Goal: Transaction & Acquisition: Purchase product/service

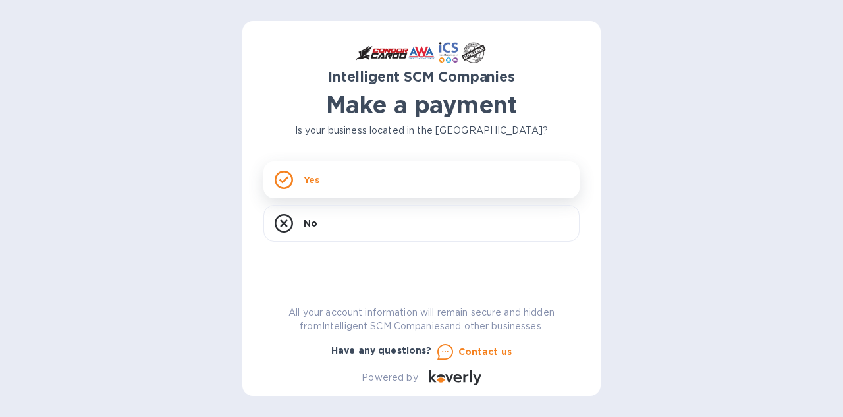
click at [368, 186] on div "Yes" at bounding box center [421, 179] width 316 height 37
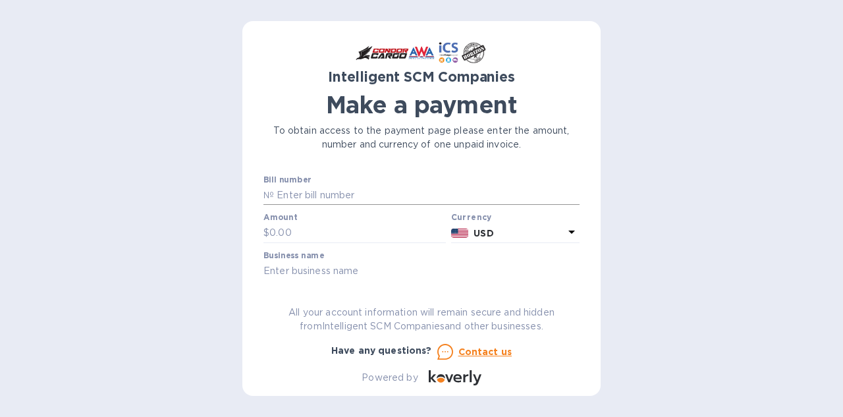
click at [345, 196] on input "text" at bounding box center [427, 196] width 306 height 20
type input "S00516921"
type input "3,890"
type input "ICS"
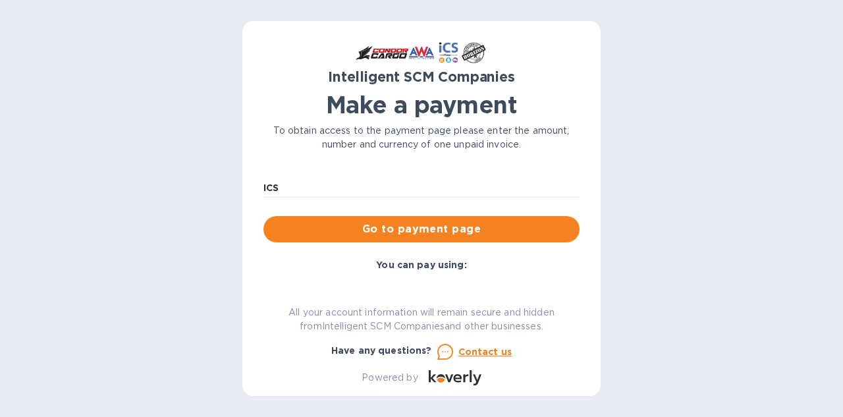
scroll to position [84, 0]
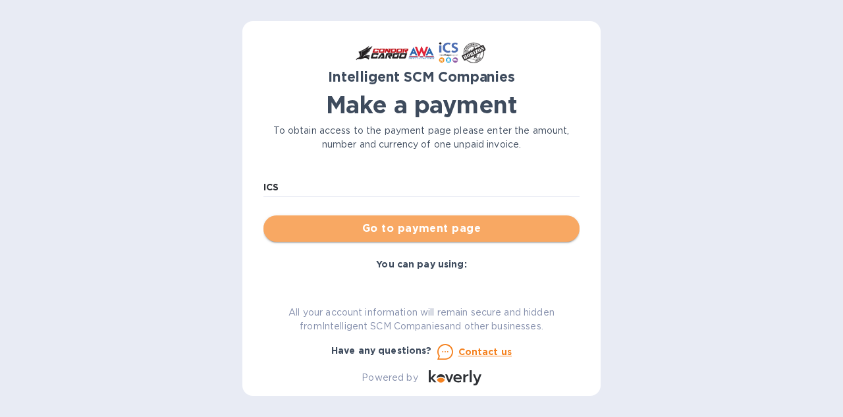
click at [467, 232] on span "Go to payment page" at bounding box center [421, 229] width 295 height 16
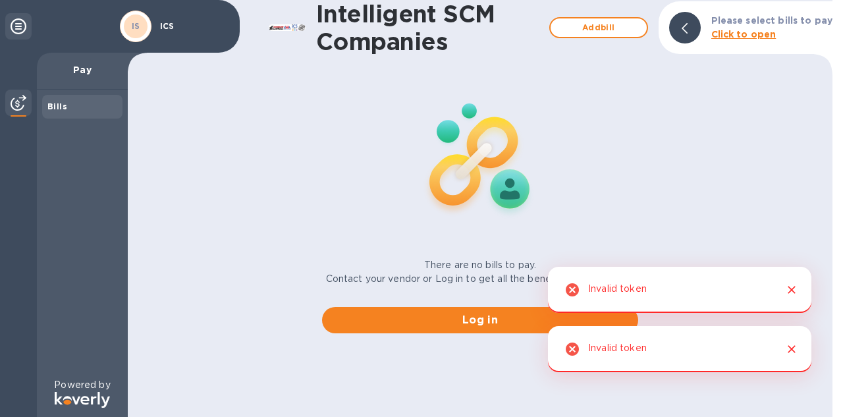
click at [666, 288] on div "Invalid token" at bounding box center [679, 290] width 263 height 46
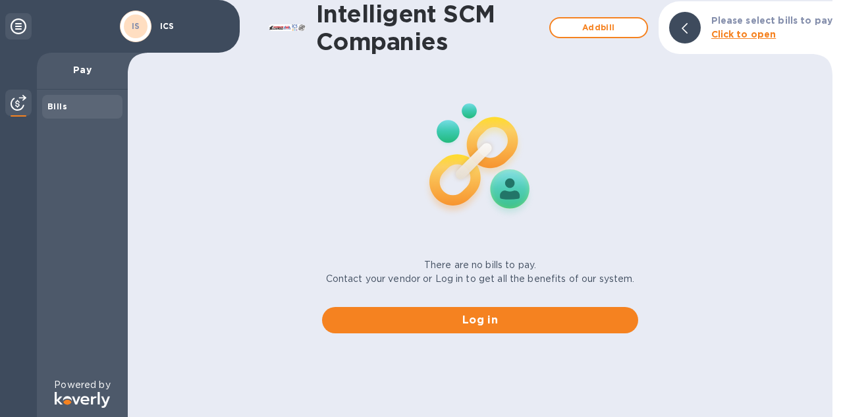
click at [738, 36] on b "Click to open" at bounding box center [743, 34] width 65 height 11
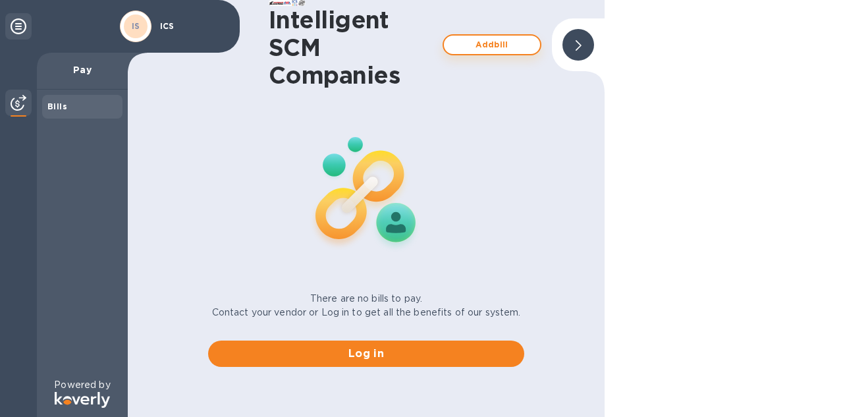
click at [489, 47] on span "Add bill" at bounding box center [491, 45] width 75 height 16
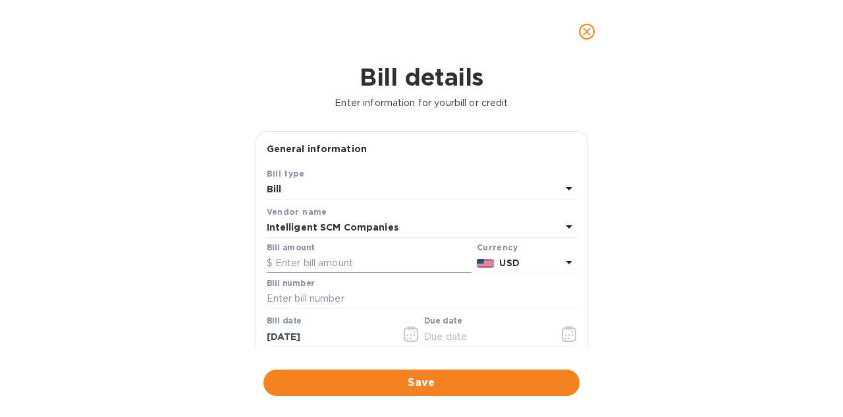
click at [302, 261] on input "text" at bounding box center [369, 263] width 205 height 20
type input "3,890"
type input "S00516921"
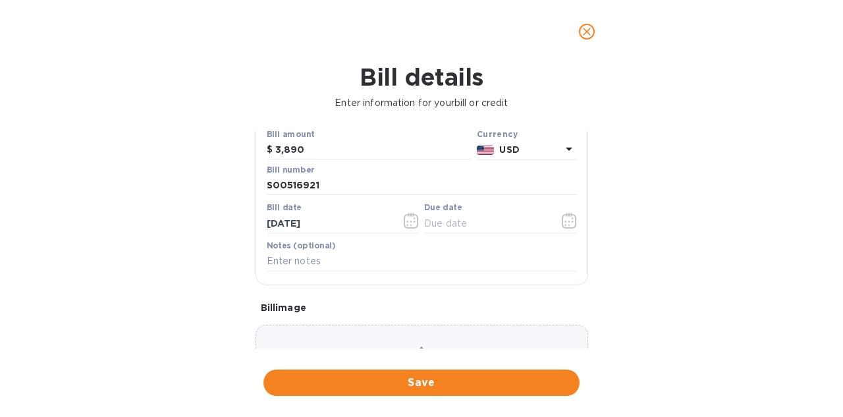
scroll to position [115, 0]
click at [562, 223] on icon "button" at bounding box center [569, 219] width 15 height 16
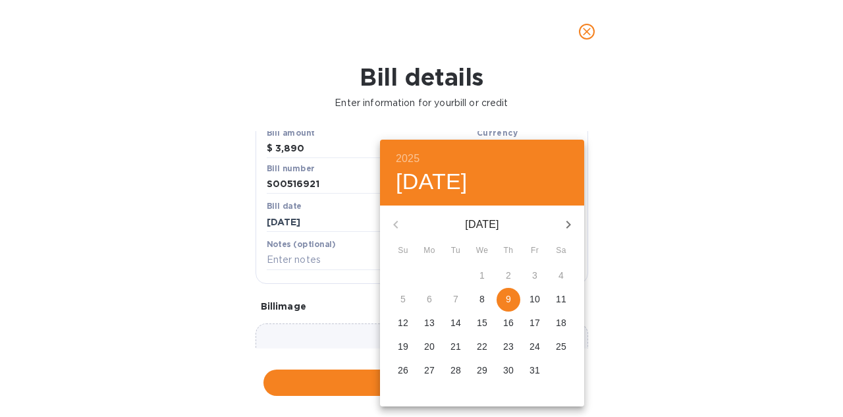
click at [505, 302] on span "9" at bounding box center [508, 298] width 24 height 13
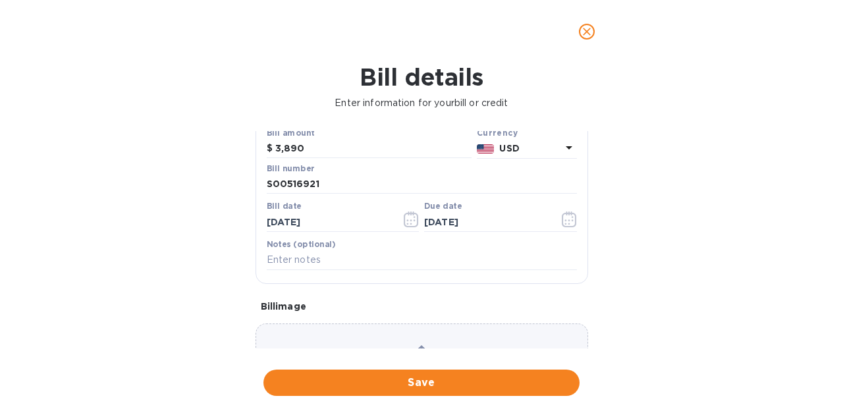
type input "[DATE]"
click at [350, 258] on input "text" at bounding box center [422, 260] width 310 height 20
type input "Pay for Shipment(2013 Toyota Tacoma) S00516921"
click at [590, 273] on div "General information Save Bill type Bill Vendor name Intelligent SCM Companies B…" at bounding box center [422, 239] width 346 height 217
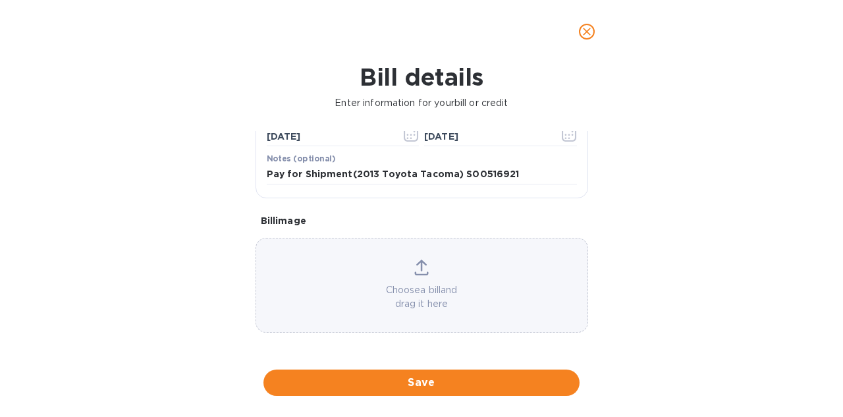
scroll to position [210, 0]
click at [418, 265] on div "Choose a bill and drag it here" at bounding box center [421, 284] width 331 height 51
click at [418, 260] on icon at bounding box center [421, 267] width 14 height 16
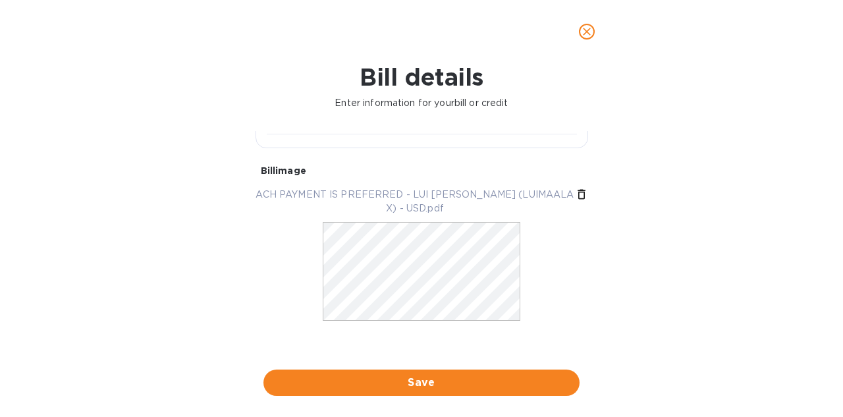
scroll to position [264, 0]
click at [365, 313] on div at bounding box center [422, 277] width 198 height 132
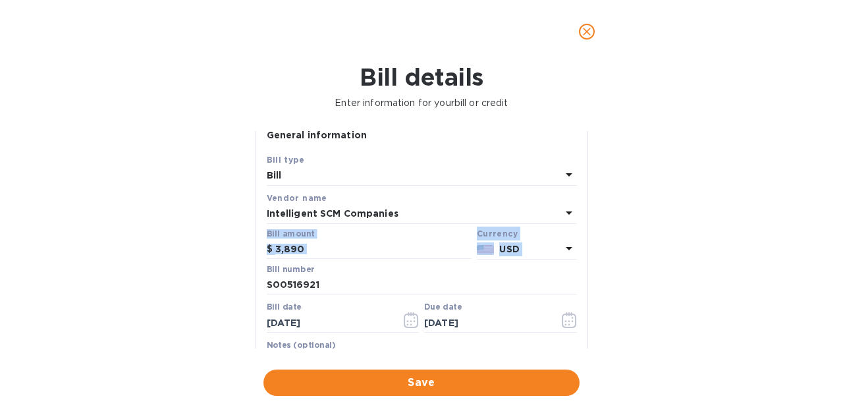
scroll to position [14, 5]
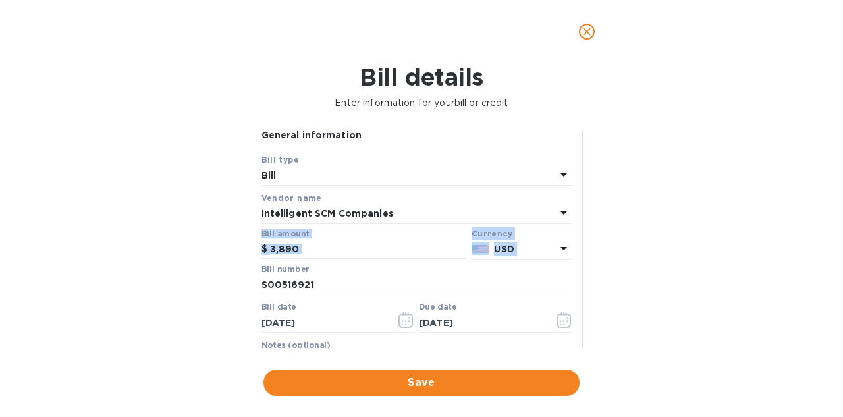
drag, startPoint x: 581, startPoint y: 215, endPoint x: 601, endPoint y: 252, distance: 42.1
click at [591, 252] on div "General information Save Bill type Bill Vendor name Intelligent SCM Companies B…" at bounding box center [422, 239] width 346 height 217
click at [601, 252] on div "Bill details Enter information for your bill or credit General information Save…" at bounding box center [421, 240] width 843 height 354
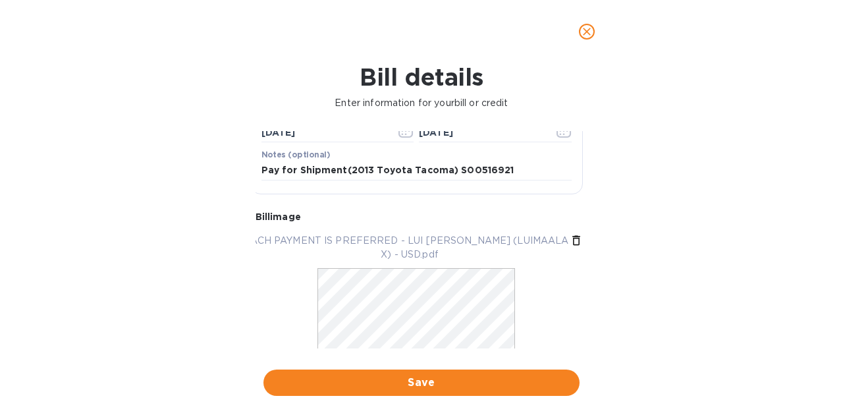
scroll to position [248, 5]
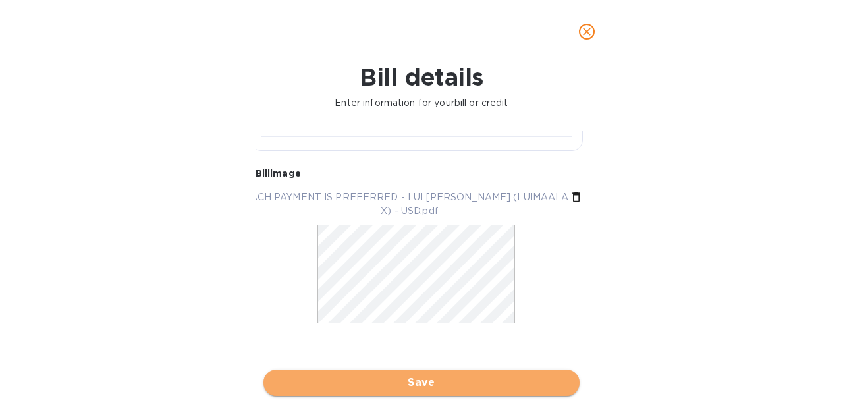
click at [480, 376] on span "Save" at bounding box center [421, 383] width 295 height 16
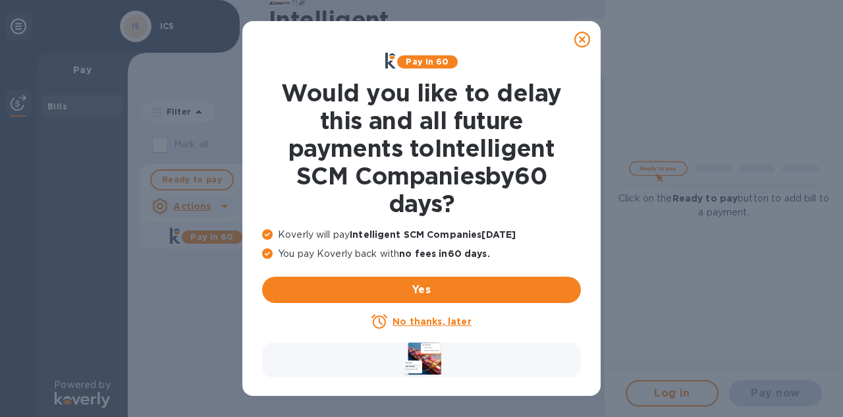
click at [456, 321] on u "No thanks, later" at bounding box center [431, 321] width 78 height 11
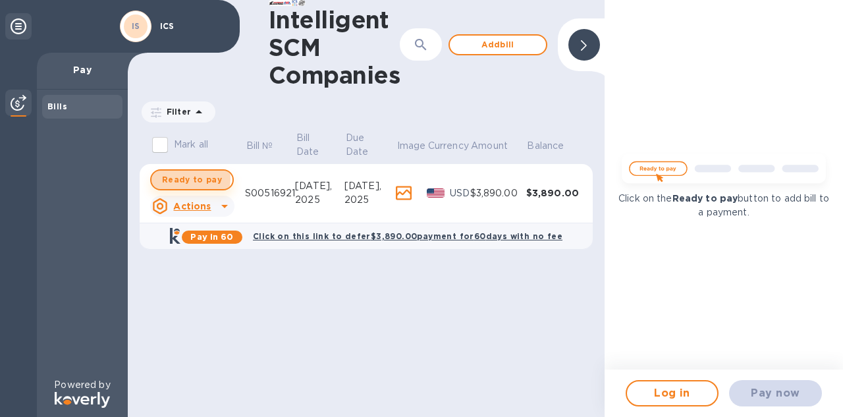
click at [185, 178] on span "Ready to pay" at bounding box center [192, 180] width 60 height 16
checkbox input "true"
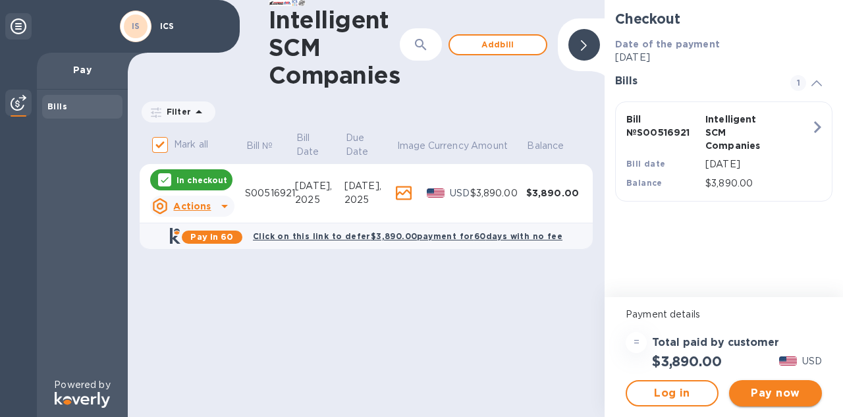
click at [757, 391] on span "Pay now" at bounding box center [775, 393] width 72 height 16
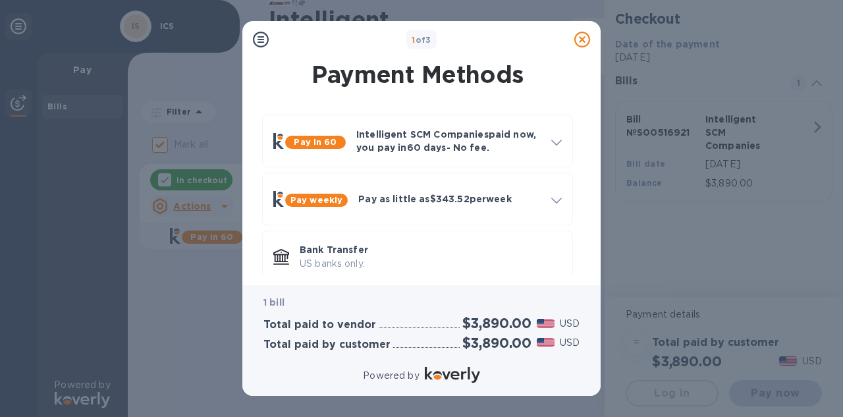
scroll to position [0, 1]
drag, startPoint x: 584, startPoint y: 191, endPoint x: 590, endPoint y: 217, distance: 27.0
click at [590, 218] on div "Payment Methods Pay in 60 Intelligent SCM Companies paid now, you pay [DATE] - …" at bounding box center [421, 171] width 358 height 227
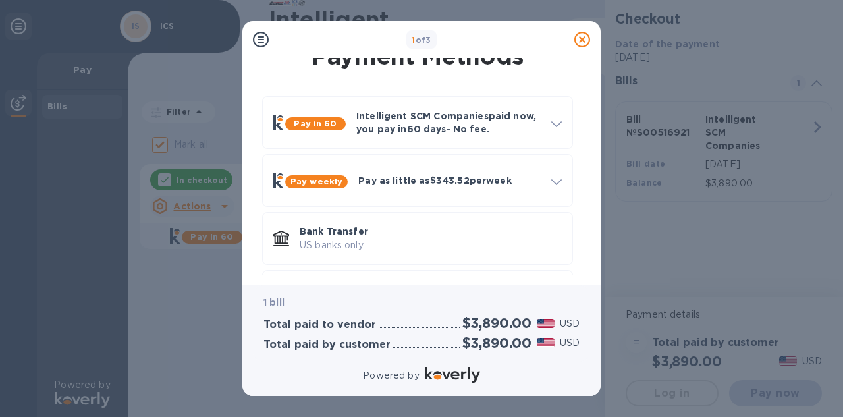
scroll to position [14, 1]
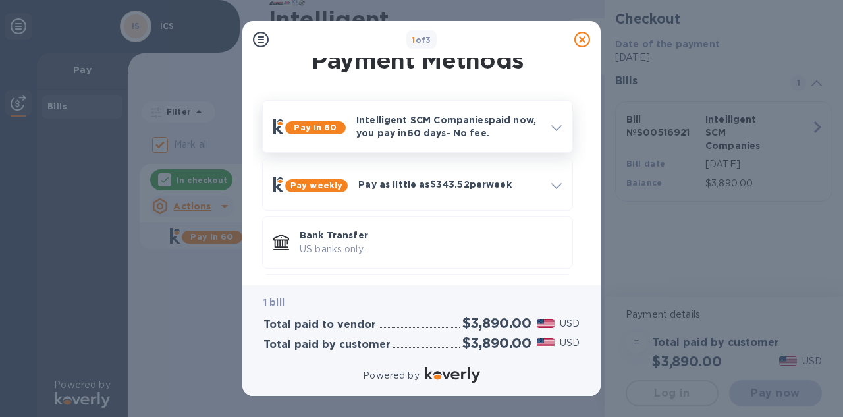
click at [556, 130] on icon at bounding box center [556, 128] width 11 height 6
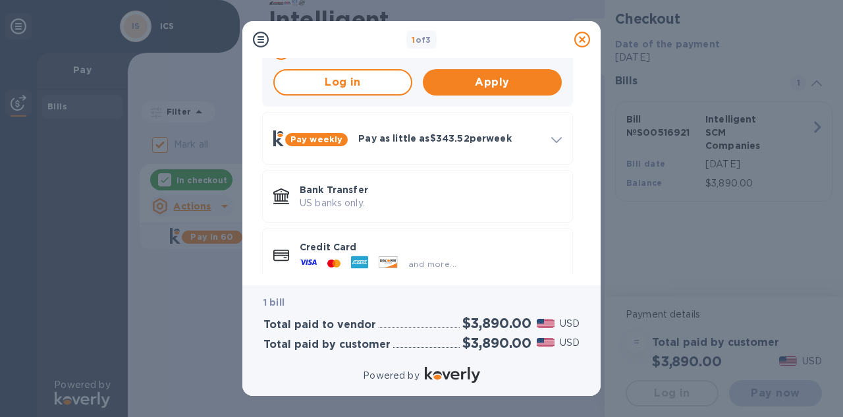
scroll to position [372, 1]
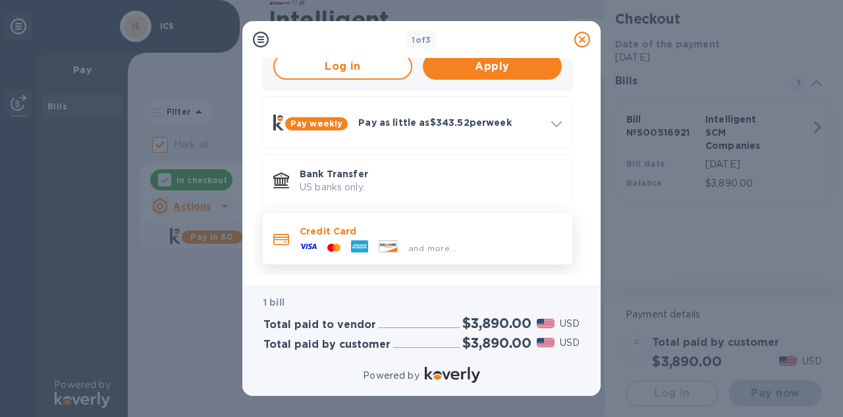
click at [467, 250] on div "and more..." at bounding box center [431, 245] width 262 height 14
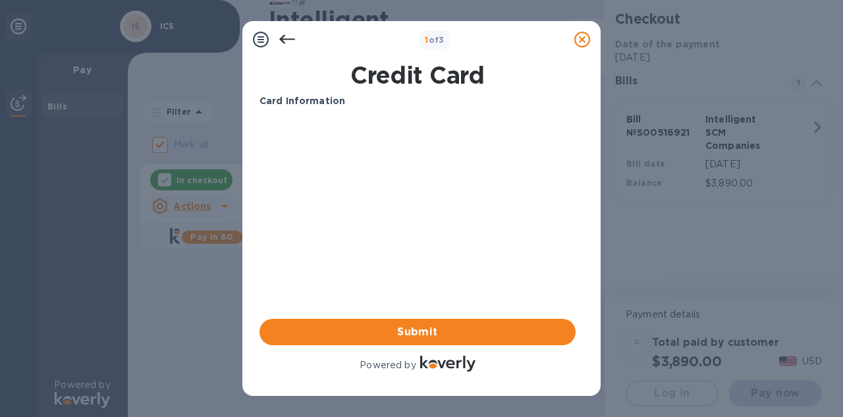
scroll to position [0, 0]
click at [285, 39] on icon at bounding box center [287, 39] width 16 height 9
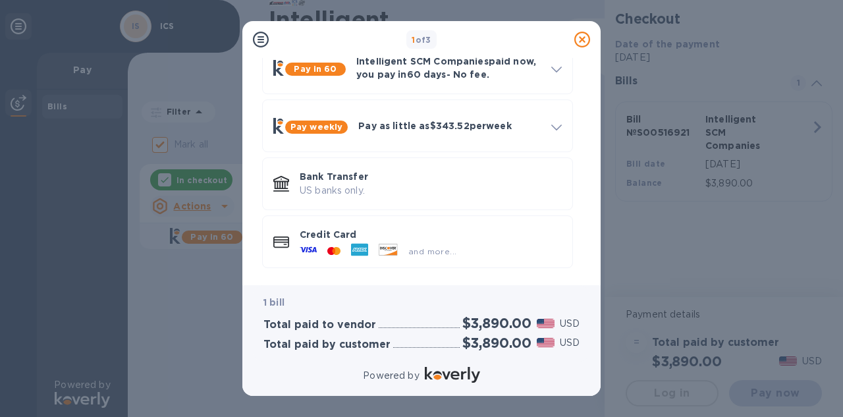
scroll to position [76, 0]
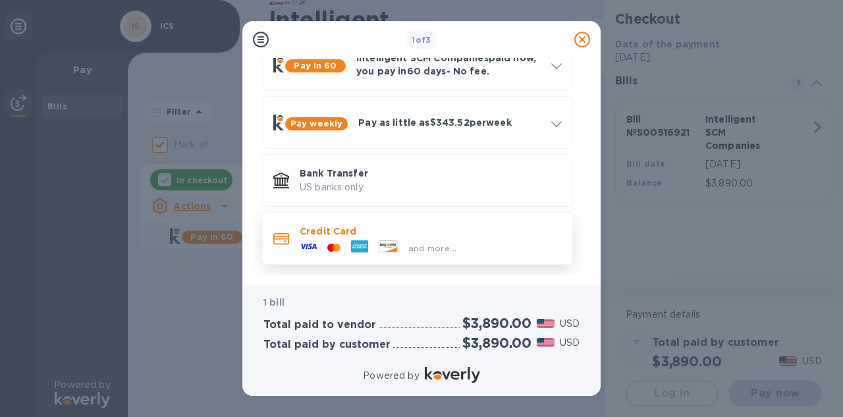
click at [432, 248] on span "and more..." at bounding box center [432, 248] width 48 height 10
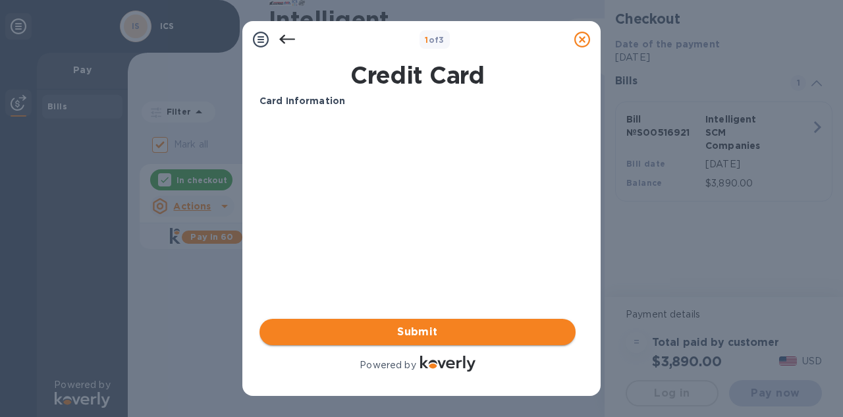
click at [430, 340] on button "Submit" at bounding box center [417, 332] width 316 height 26
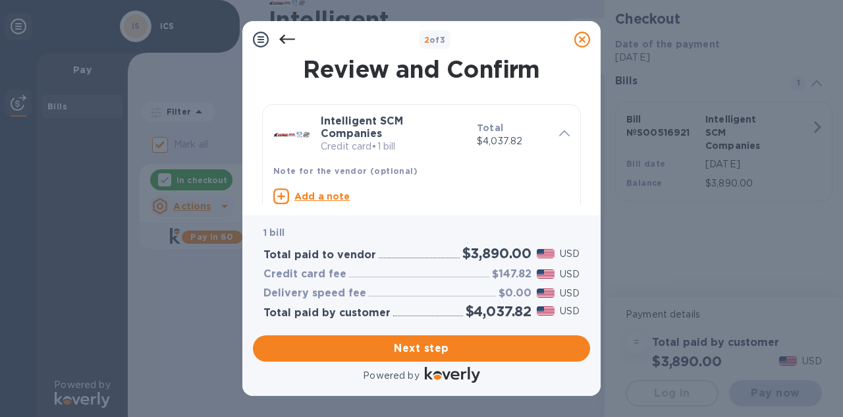
drag, startPoint x: 590, startPoint y: 97, endPoint x: 592, endPoint y: 107, distance: 10.7
click at [592, 107] on div "Review and Confirm Intelligent SCM Companies Credit card • 1 bill Total $4,037.…" at bounding box center [421, 136] width 358 height 157
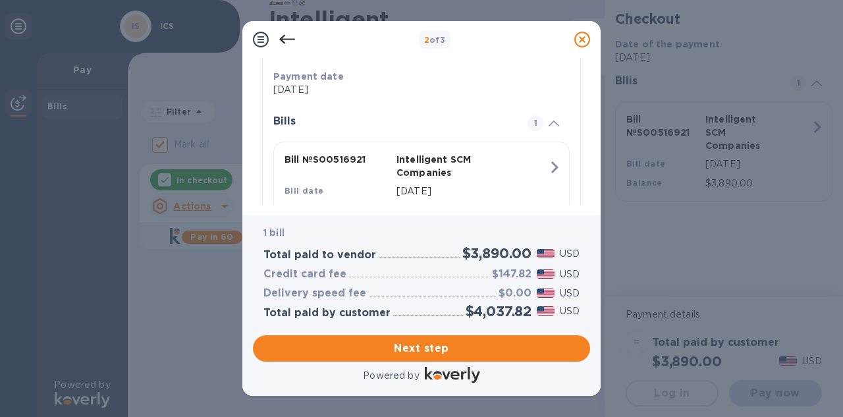
scroll to position [313, 0]
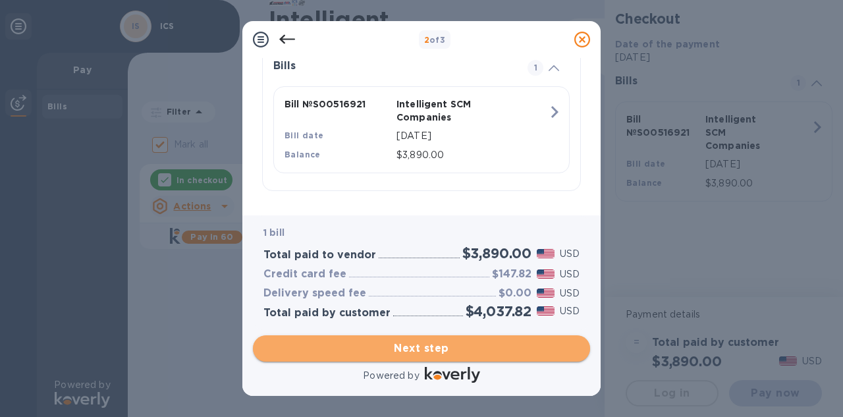
click at [459, 346] on span "Next step" at bounding box center [421, 348] width 316 height 16
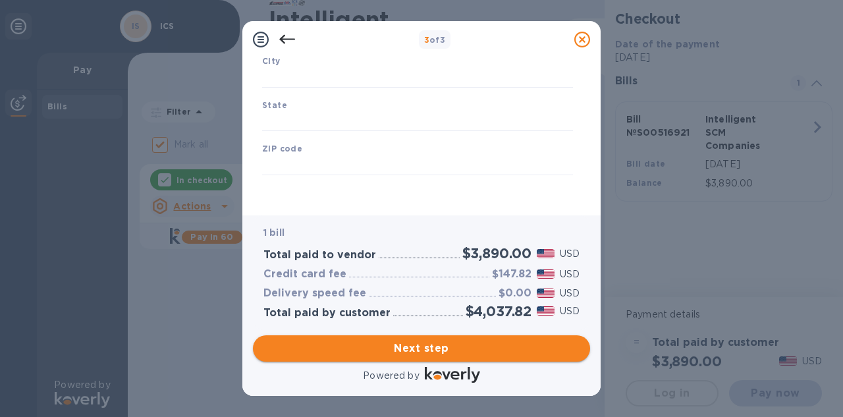
type input "[GEOGRAPHIC_DATA]"
type input "Seaside"
type input "CA"
type input "0"
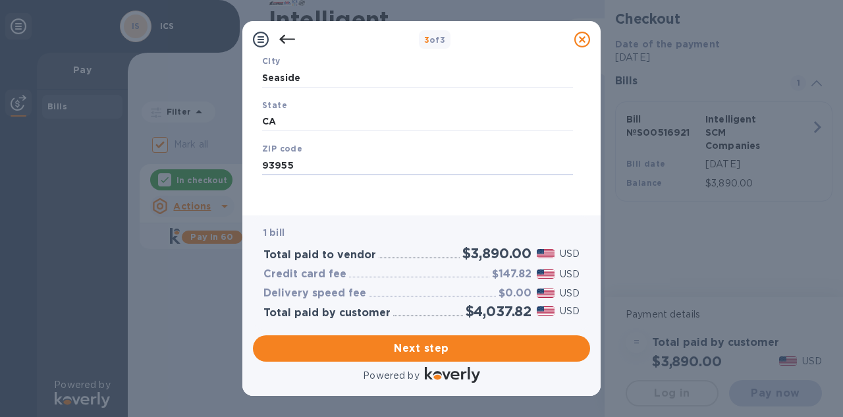
type input "93955"
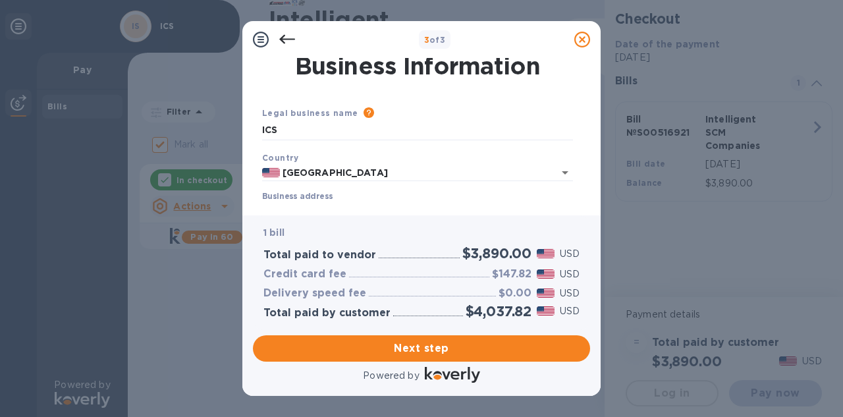
scroll to position [3, 0]
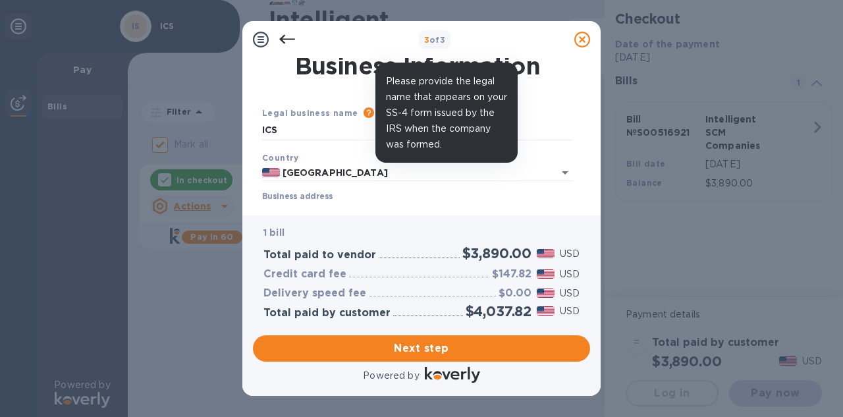
click at [363, 110] on icon at bounding box center [368, 112] width 11 height 11
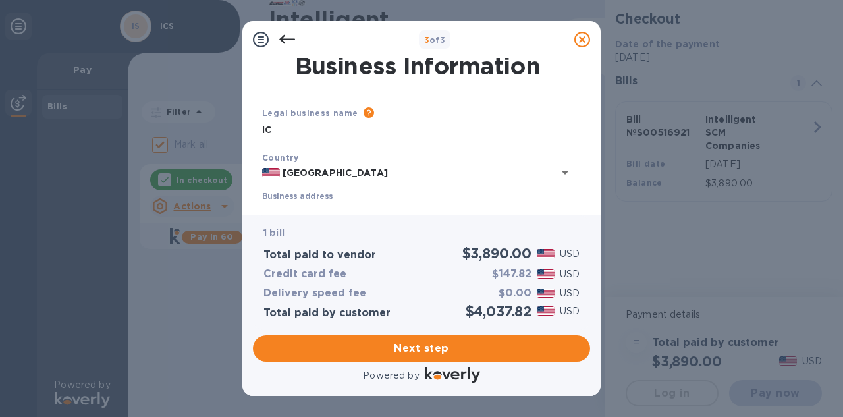
type input "I"
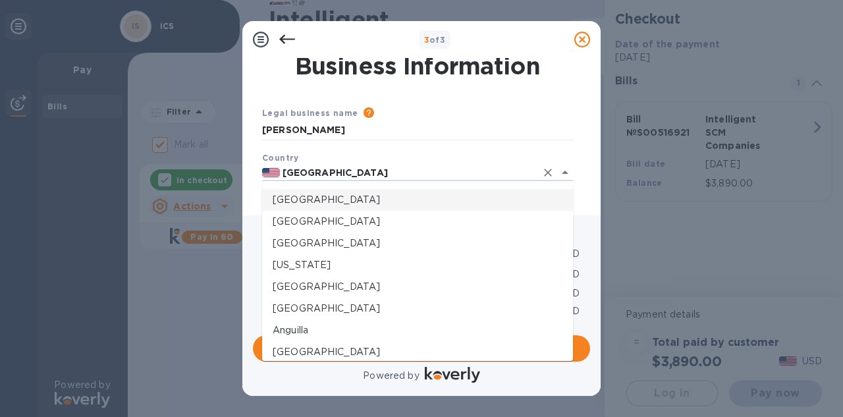
click at [480, 109] on div "Please provide the legal name that appears on your SS-4 form issued by the IRS …" at bounding box center [465, 113] width 215 height 14
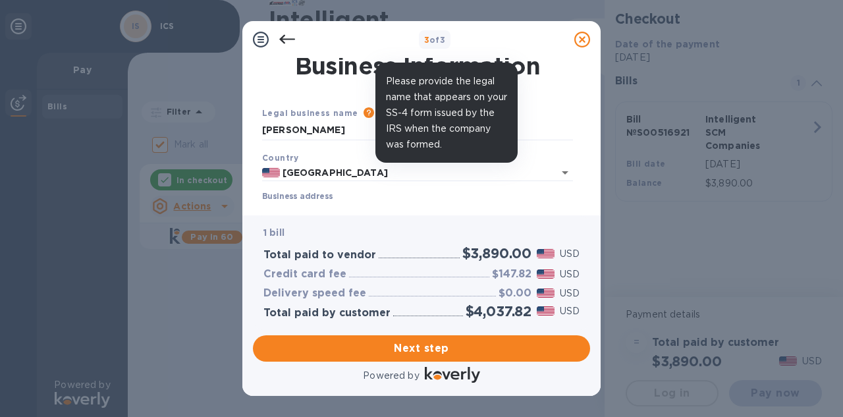
click at [363, 113] on icon at bounding box center [368, 112] width 11 height 11
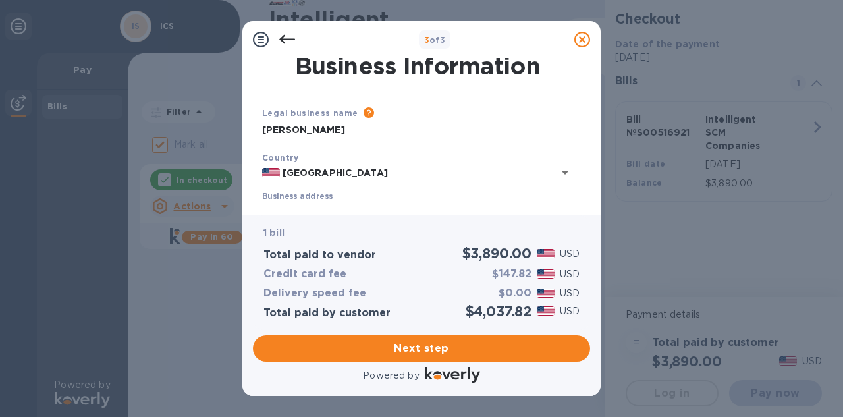
click at [283, 132] on input "[PERSON_NAME]" at bounding box center [417, 130] width 311 height 20
type input "Maaola"
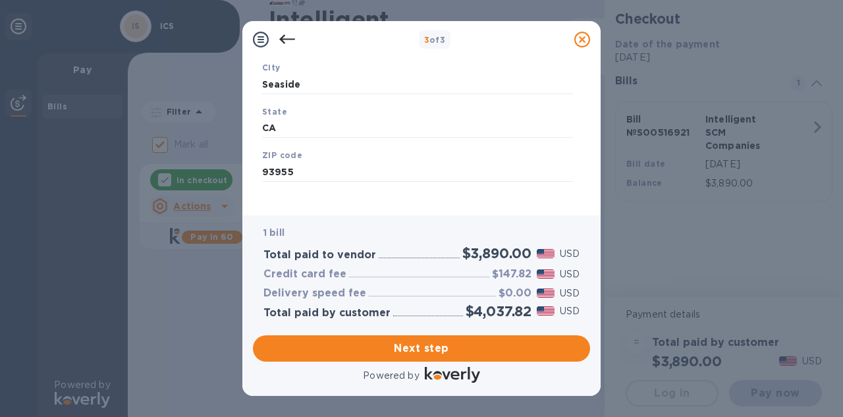
scroll to position [220, 0]
click at [466, 354] on span "Next step" at bounding box center [421, 348] width 316 height 16
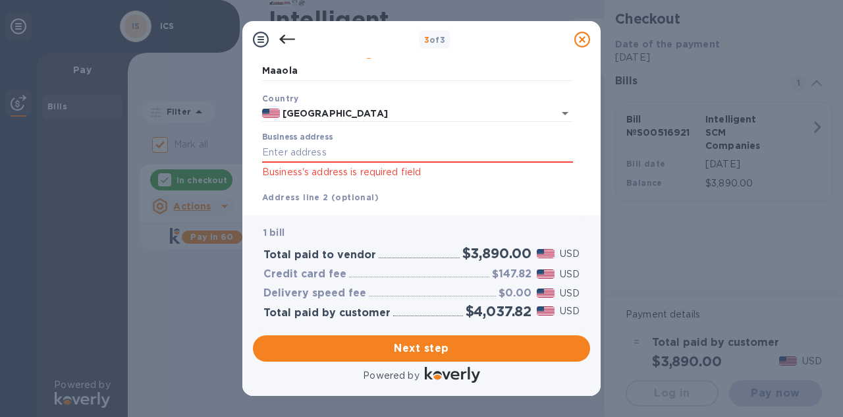
scroll to position [40, 0]
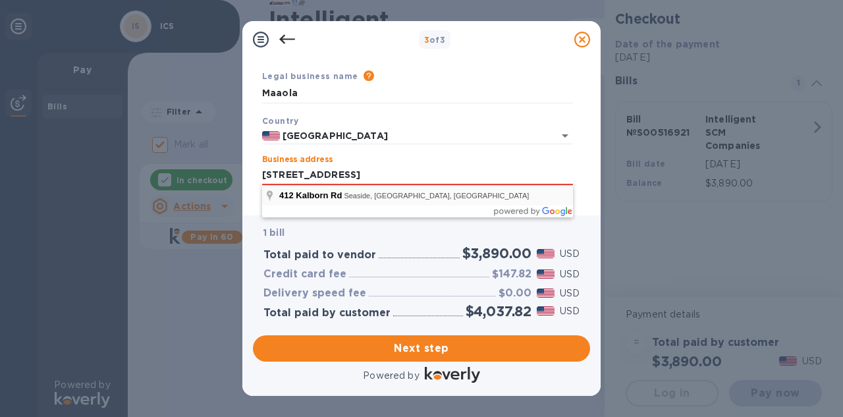
type input "[STREET_ADDRESS]"
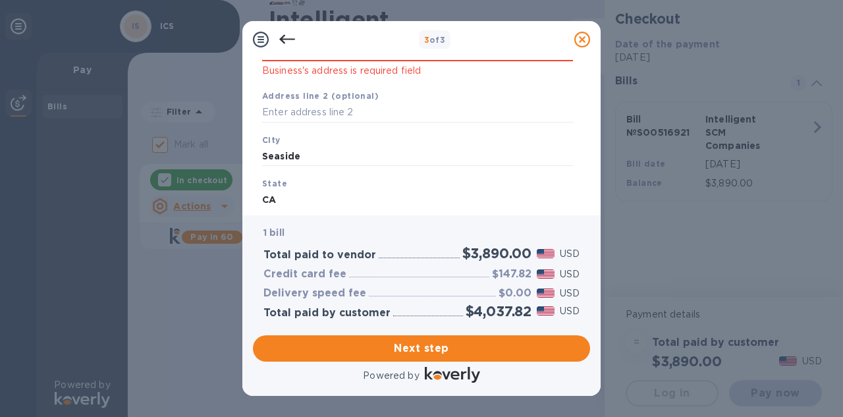
scroll to position [242, 0]
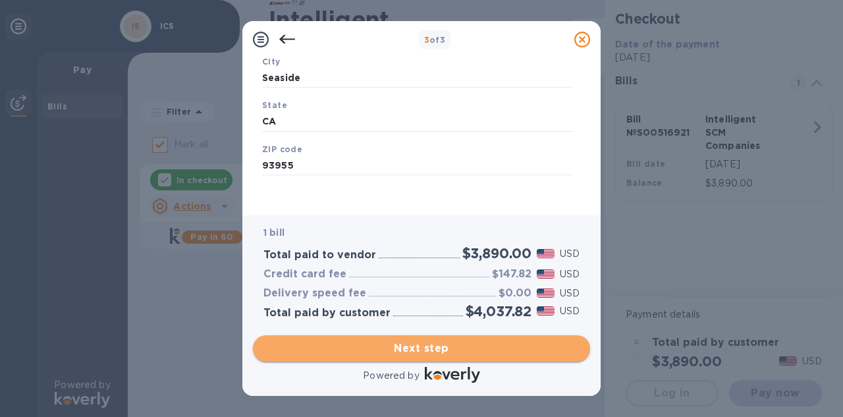
click at [482, 346] on span "Next step" at bounding box center [421, 348] width 316 height 16
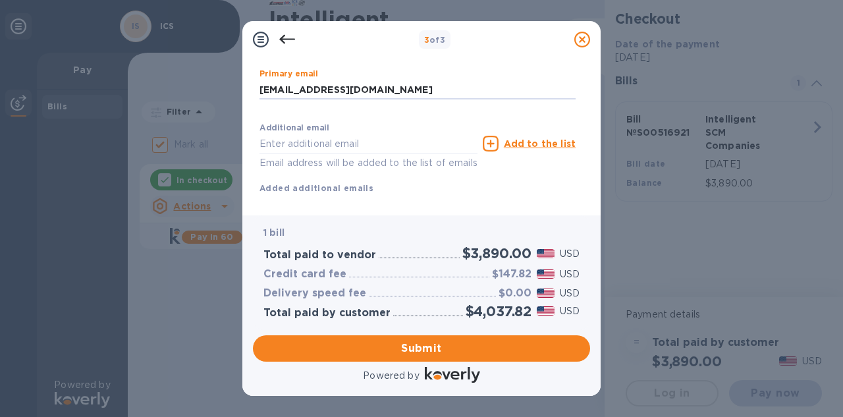
type input "[EMAIL_ADDRESS][DOMAIN_NAME]"
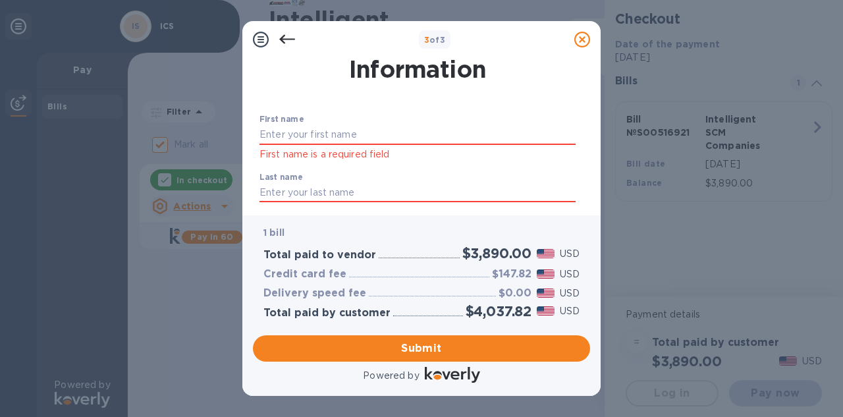
scroll to position [0, 0]
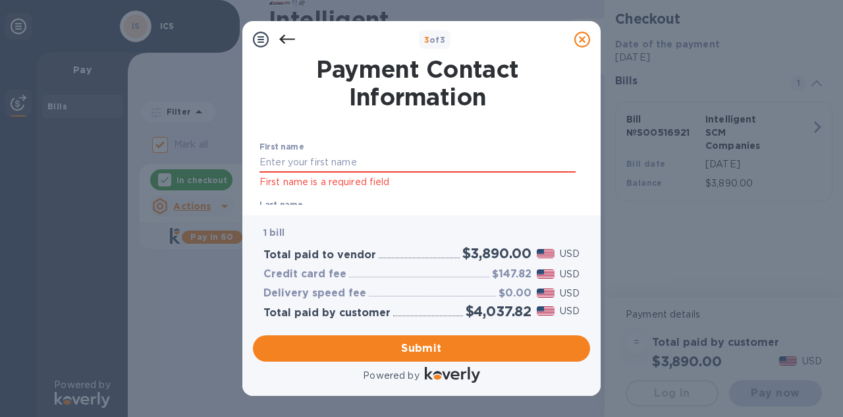
click at [280, 35] on icon at bounding box center [287, 40] width 16 height 16
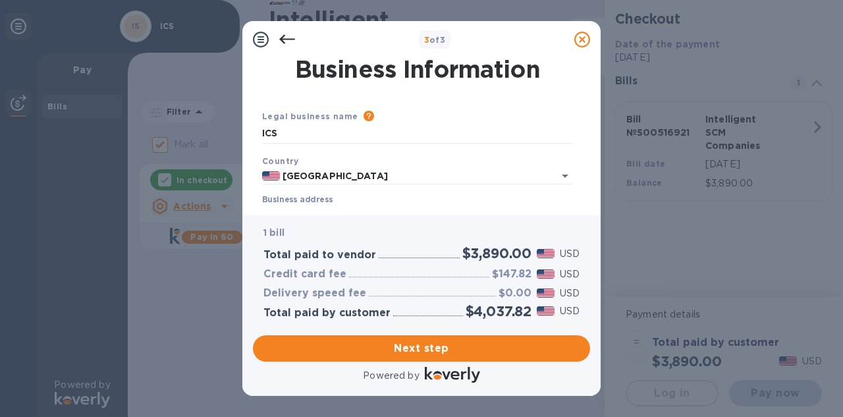
drag, startPoint x: 583, startPoint y: 103, endPoint x: 589, endPoint y: 90, distance: 14.2
click at [589, 90] on div "Business Information Legal business name Please provide the legal name that app…" at bounding box center [421, 131] width 337 height 147
click at [414, 353] on span "Next step" at bounding box center [421, 348] width 316 height 16
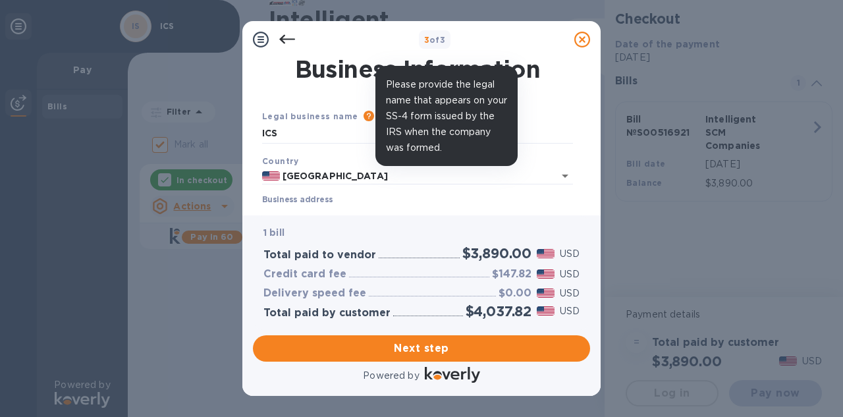
click at [363, 113] on icon at bounding box center [368, 116] width 11 height 11
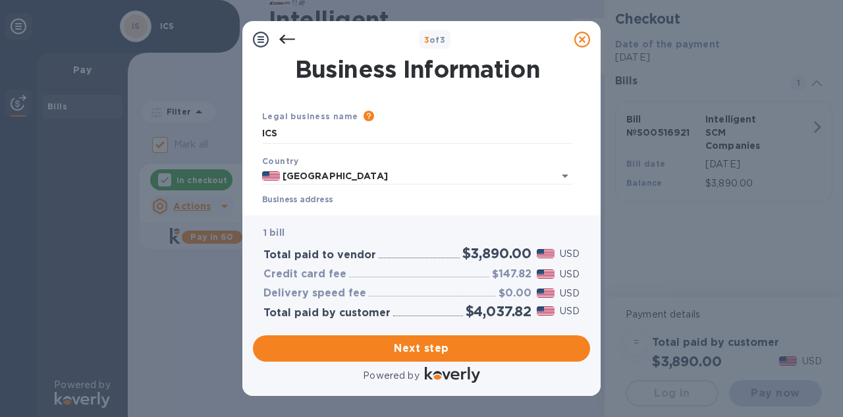
click at [286, 41] on icon at bounding box center [287, 40] width 16 height 16
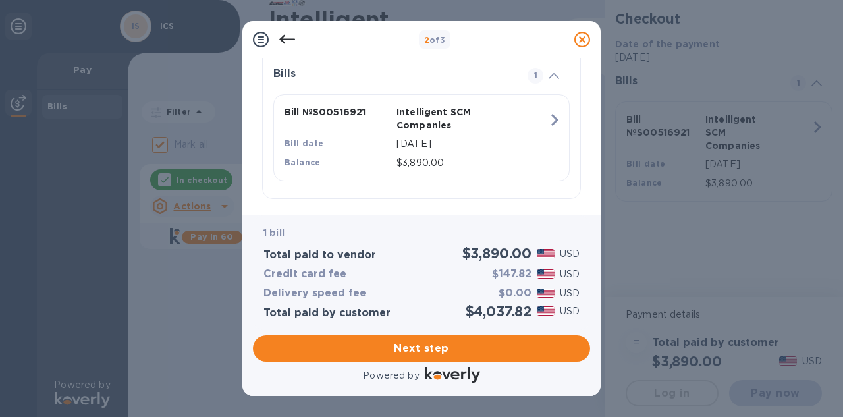
scroll to position [313, 0]
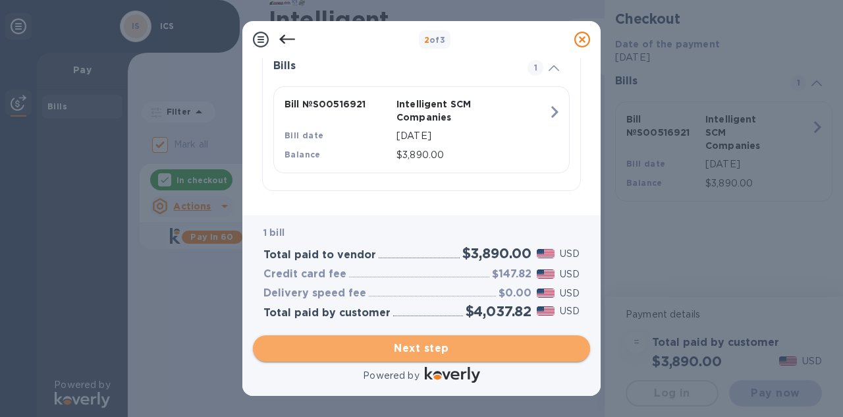
click at [468, 349] on span "Next step" at bounding box center [421, 348] width 316 height 16
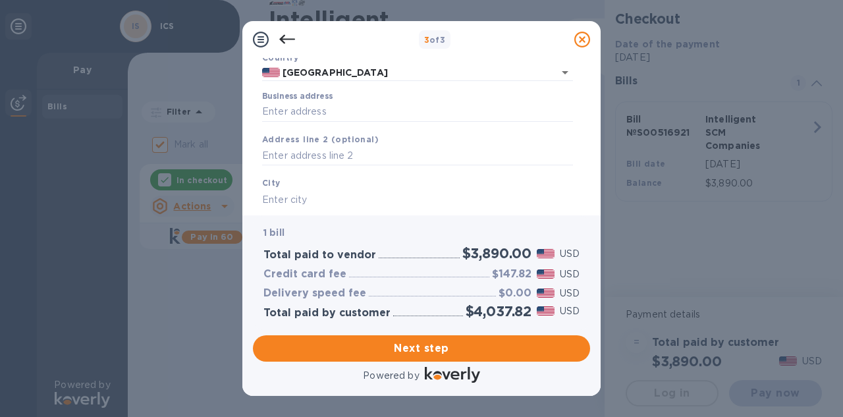
scroll to position [112, 0]
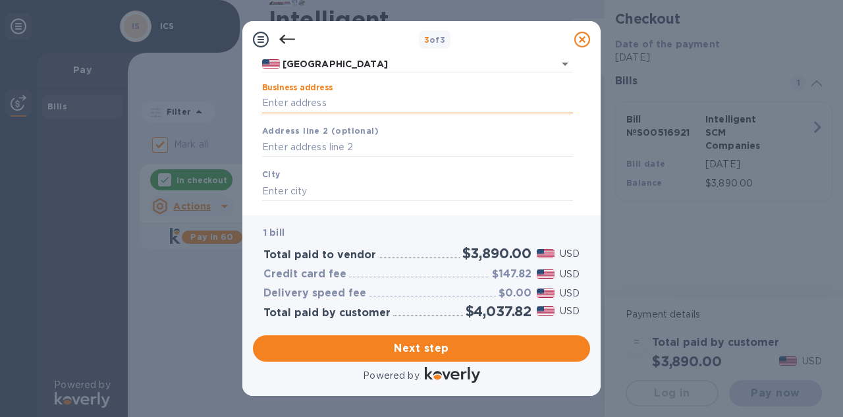
click at [566, 104] on input "Business address" at bounding box center [417, 103] width 311 height 20
click at [570, 104] on input "Business address" at bounding box center [417, 103] width 311 height 20
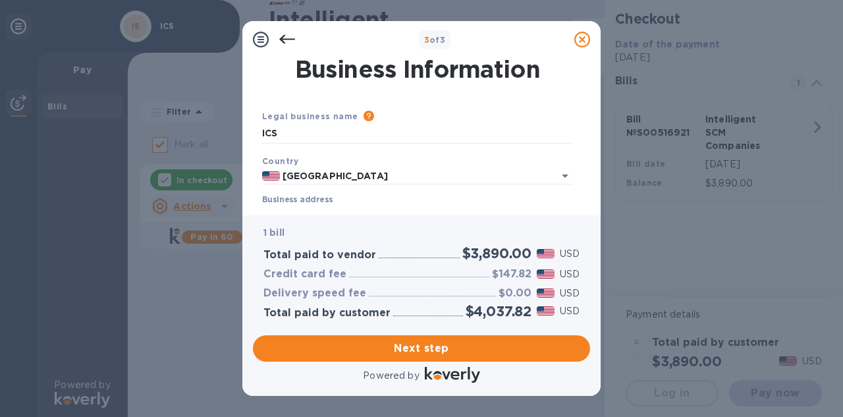
scroll to position [0, 0]
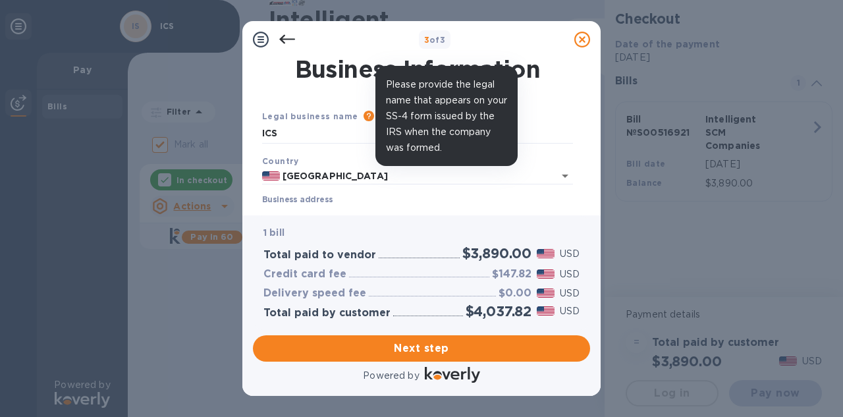
click at [363, 115] on icon at bounding box center [368, 116] width 11 height 11
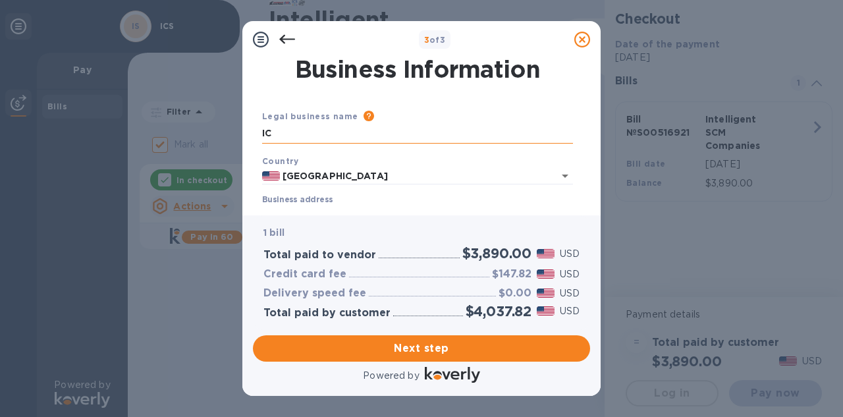
type input "I"
type input "Maaola"
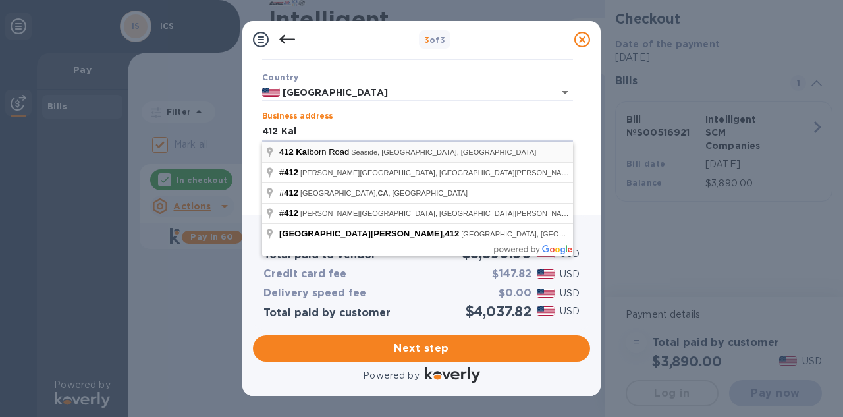
type input "[STREET_ADDRESS]"
type input "Seaside"
type input "CA"
type input "93955"
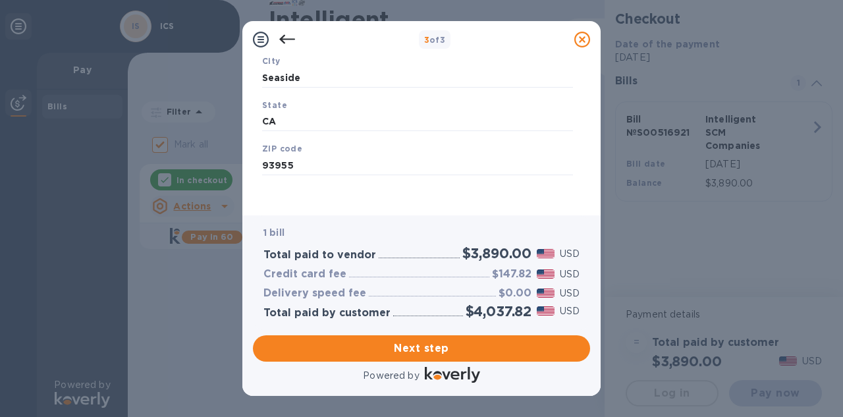
scroll to position [225, 0]
click at [466, 356] on span "Next step" at bounding box center [421, 348] width 316 height 16
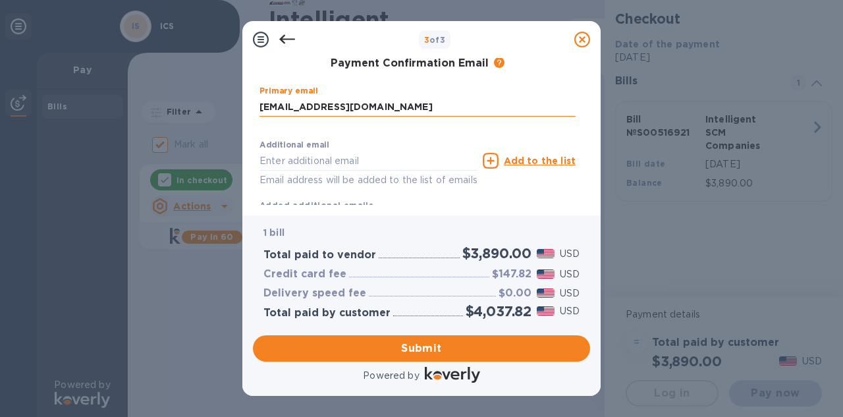
type input "[EMAIL_ADDRESS][DOMAIN_NAME]"
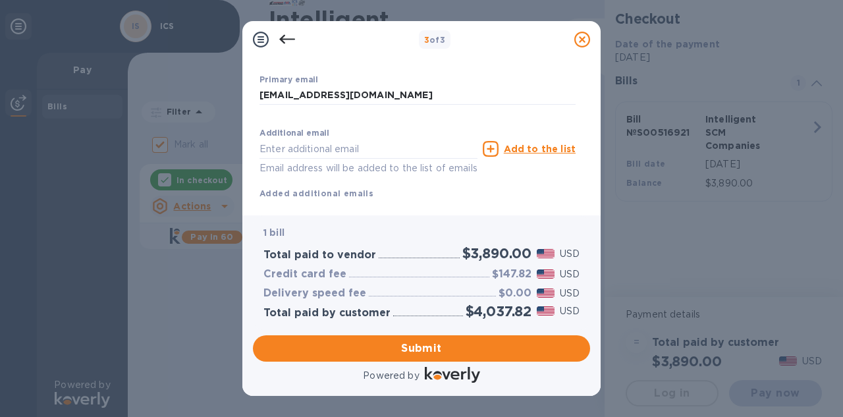
scroll to position [291, 0]
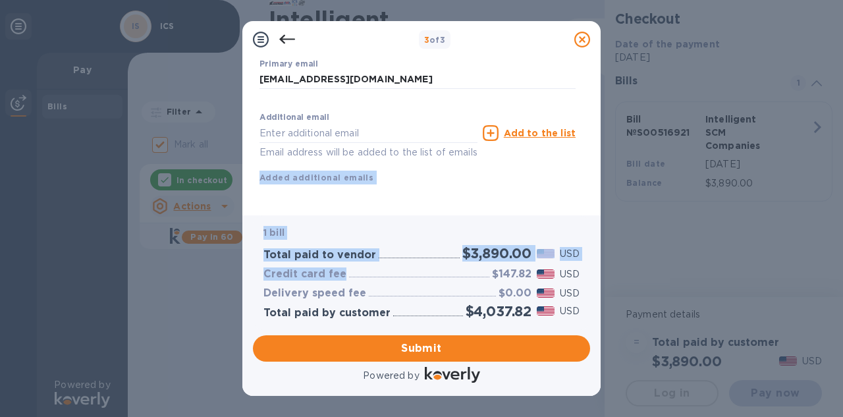
drag, startPoint x: 590, startPoint y: 182, endPoint x: 406, endPoint y: 311, distance: 225.4
click at [406, 309] on div "3 of 3 Payment Contact Information First name First name is a required field La…" at bounding box center [421, 208] width 358 height 375
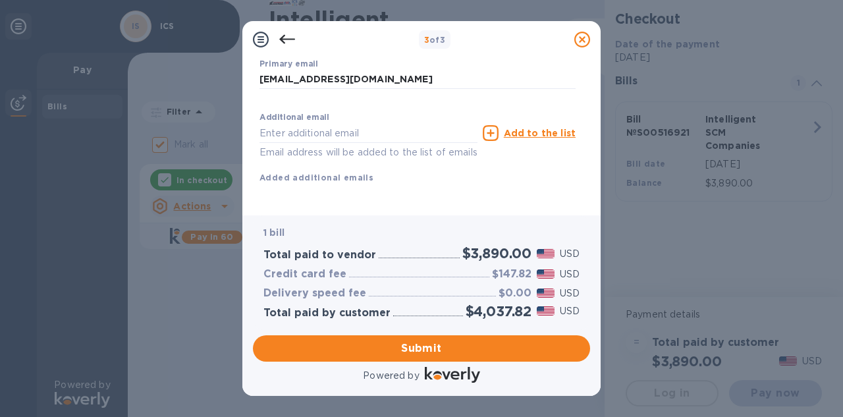
click at [595, 138] on div "Payment Contact Information First name First name is a required field Last name…" at bounding box center [421, 136] width 358 height 157
click at [459, 352] on span "Submit" at bounding box center [421, 348] width 316 height 16
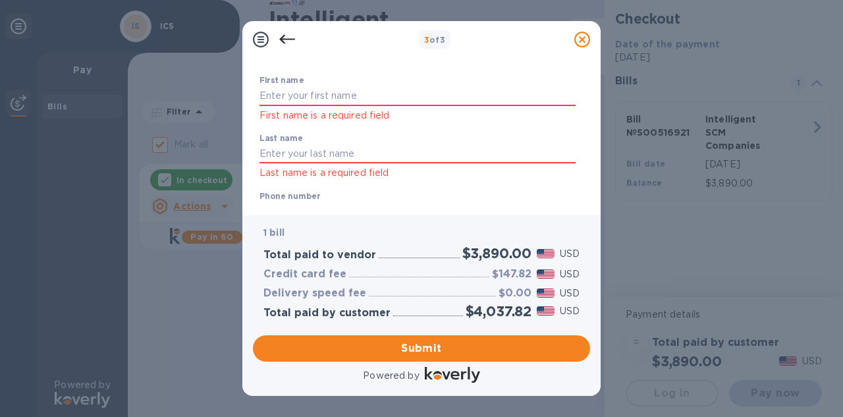
scroll to position [53, 0]
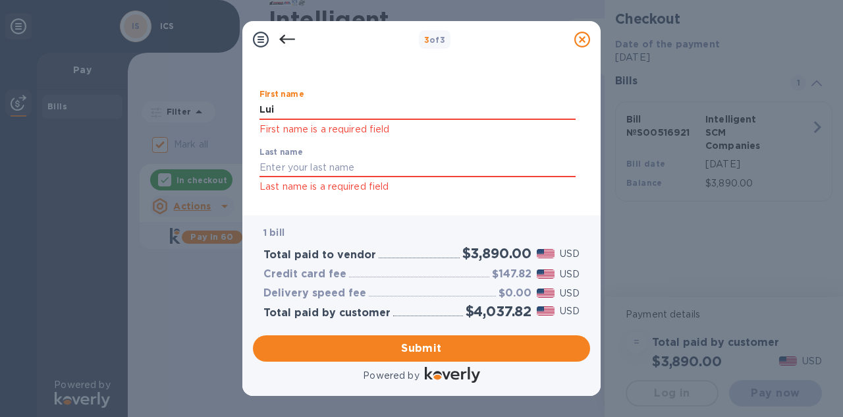
type input "Lui"
click at [356, 144] on div "Last name Last name is a required field" at bounding box center [417, 171] width 327 height 58
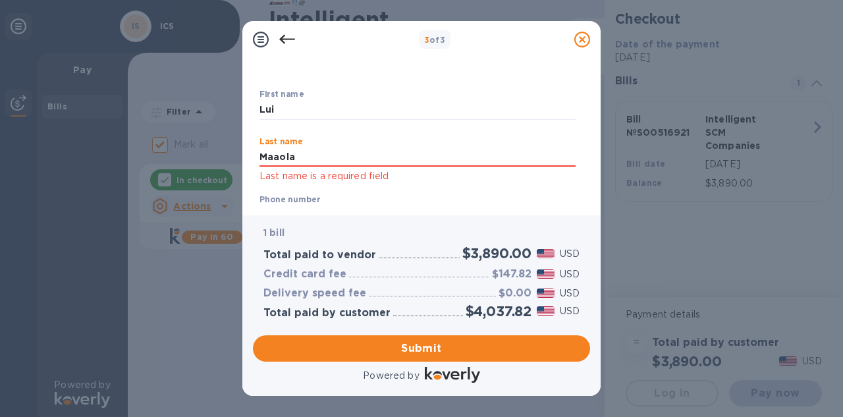
type input "Maaola"
click at [434, 198] on div "Phone number +1 Invalid Mobile number" at bounding box center [417, 218] width 316 height 47
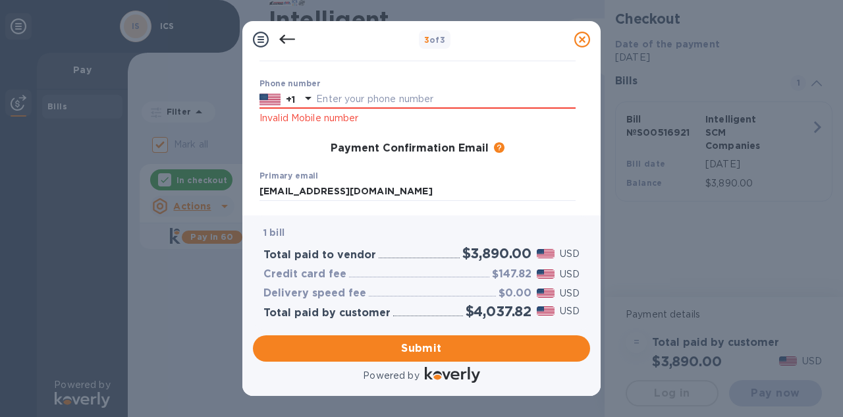
scroll to position [169, 0]
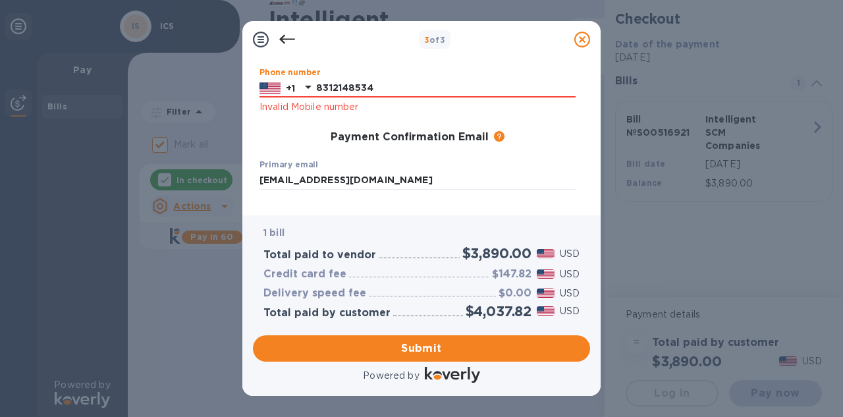
type input "8312148534"
drag, startPoint x: 591, startPoint y: 155, endPoint x: 585, endPoint y: 146, distance: 11.0
click at [585, 146] on div "Payment Contact Information First name [PERSON_NAME] ​ Last name [PERSON_NAME] …" at bounding box center [421, 136] width 358 height 157
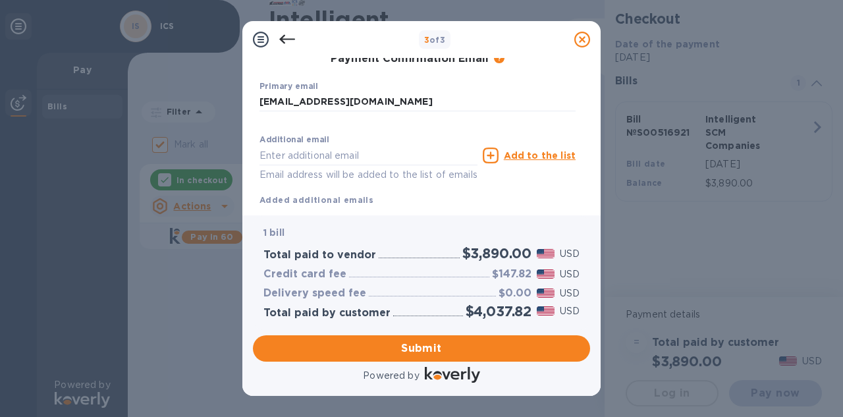
scroll to position [270, 0]
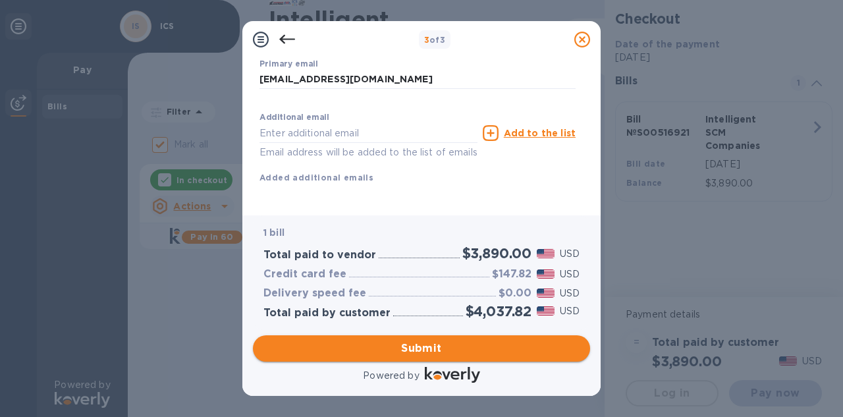
click at [442, 351] on span "Submit" at bounding box center [421, 348] width 316 height 16
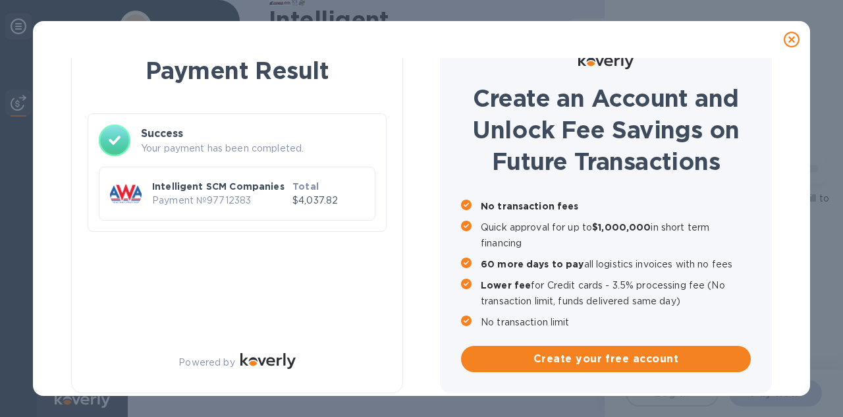
checkbox input "false"
